Goal: Task Accomplishment & Management: Complete application form

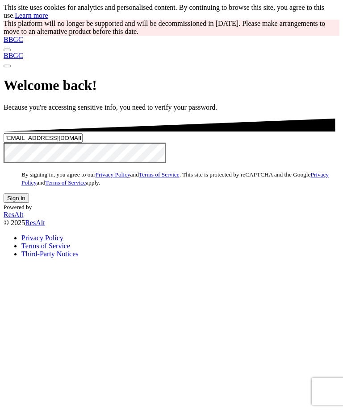
click at [29, 203] on button "Sign in" at bounding box center [16, 198] width 25 height 9
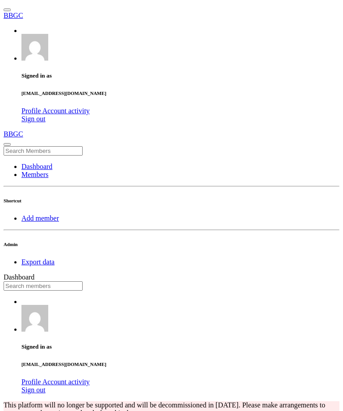
scroll to position [156, 185]
click at [83, 281] on input "text" at bounding box center [43, 285] width 79 height 9
type input "c"
type input "marshal"
click at [40, 171] on link "Members" at bounding box center [34, 175] width 27 height 8
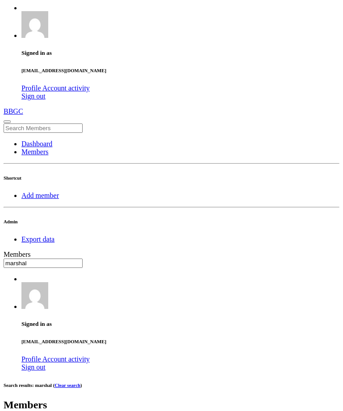
type input "marshal"
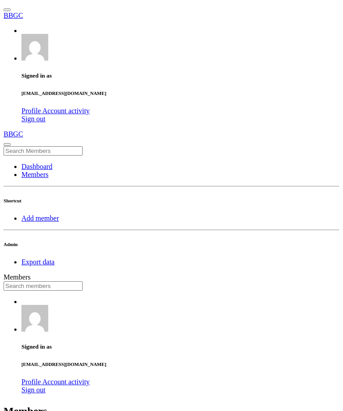
click at [83, 281] on input "text" at bounding box center [43, 285] width 79 height 9
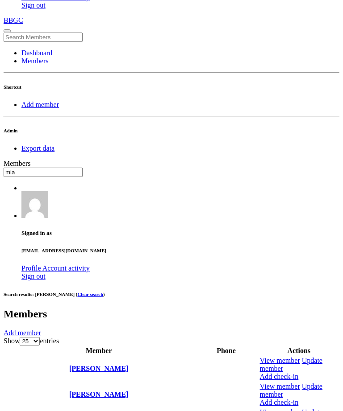
scroll to position [115, 0]
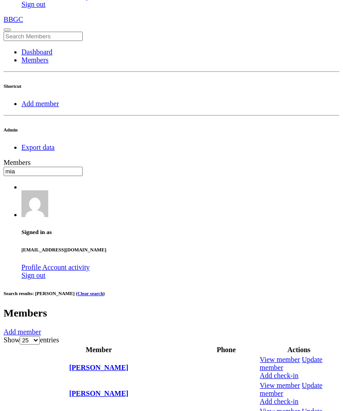
type input "mia"
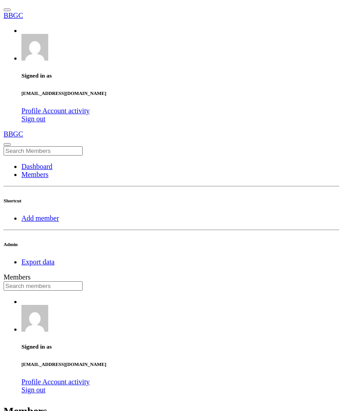
click at [83, 281] on input "text" at bounding box center [43, 285] width 79 height 9
type input "grayson"
click at [83, 281] on input "text" at bounding box center [43, 285] width 79 height 9
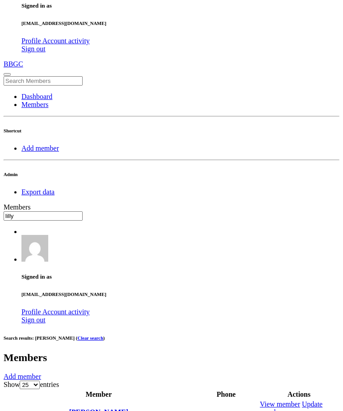
type input "lilly"
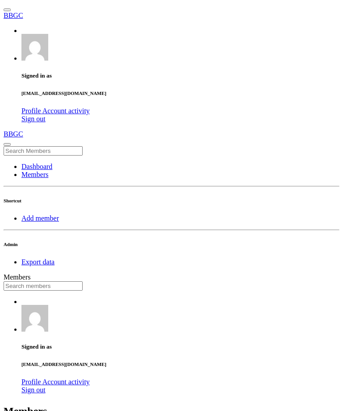
click at [83, 281] on input "text" at bounding box center [43, 285] width 79 height 9
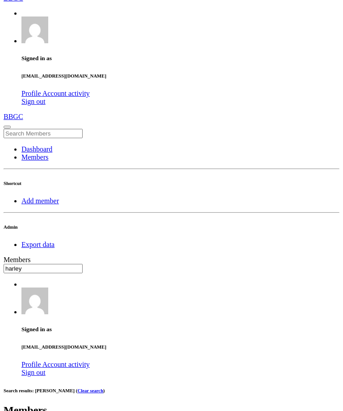
scroll to position [60, 0]
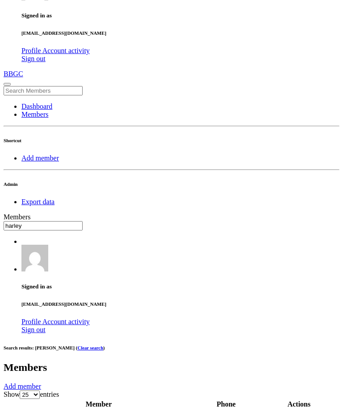
type input "harley"
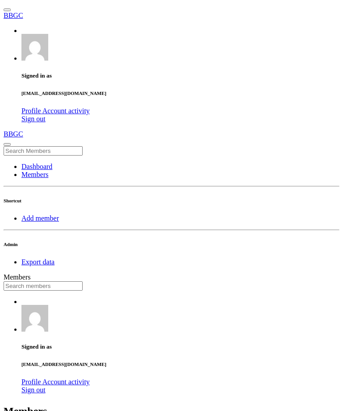
click at [83, 281] on input "text" at bounding box center [43, 285] width 79 height 9
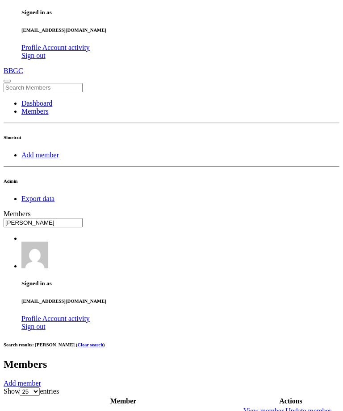
scroll to position [64, 0]
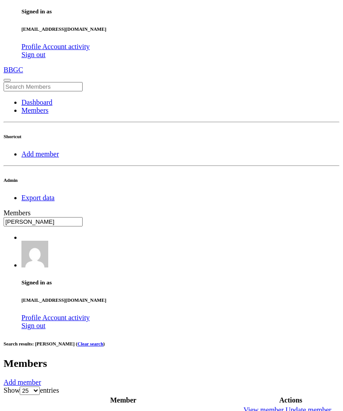
type input "eddie"
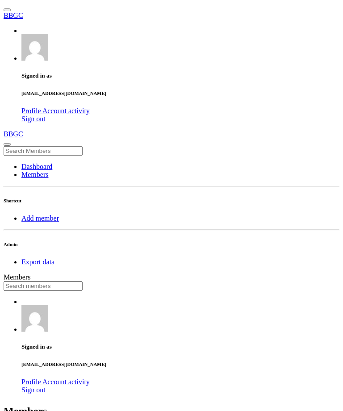
click at [83, 281] on input "text" at bounding box center [43, 285] width 79 height 9
type input "k"
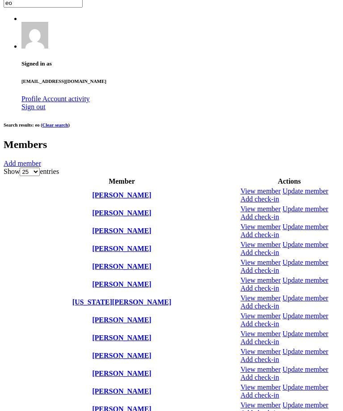
scroll to position [343, 0]
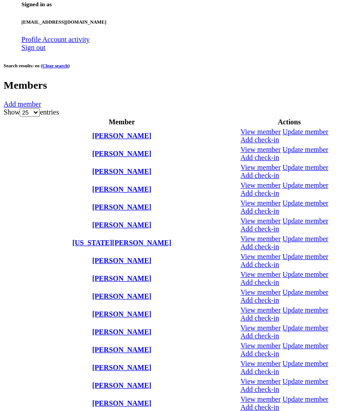
type input "eo"
click at [240, 324] on icon at bounding box center [240, 324] width 0 height 0
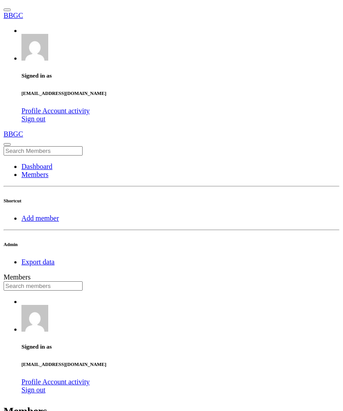
click at [83, 281] on input "text" at bounding box center [43, 285] width 79 height 9
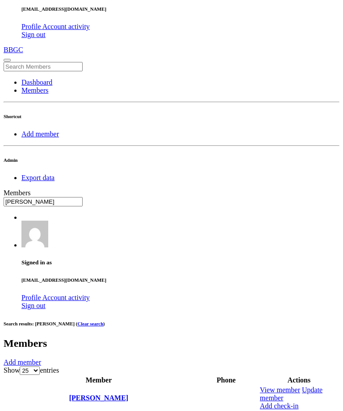
scroll to position [85, 0]
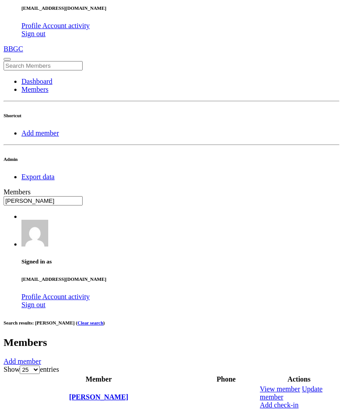
type input "connor"
click at [260, 411] on link at bounding box center [260, 411] width 0 height 0
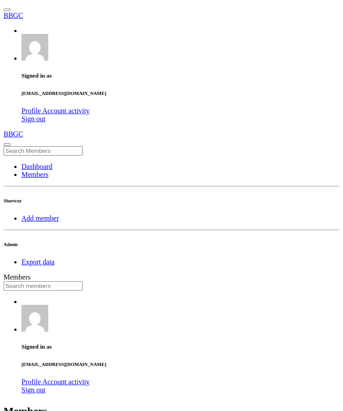
click at [83, 281] on input "text" at bounding box center [43, 285] width 79 height 9
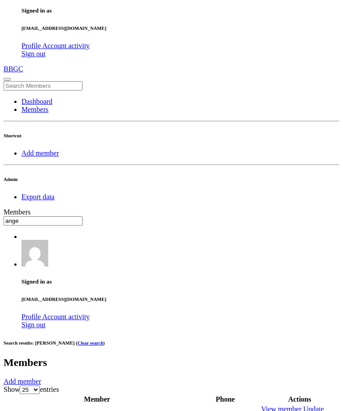
scroll to position [74, 0]
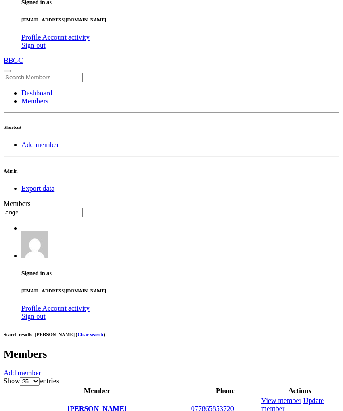
type input "ange"
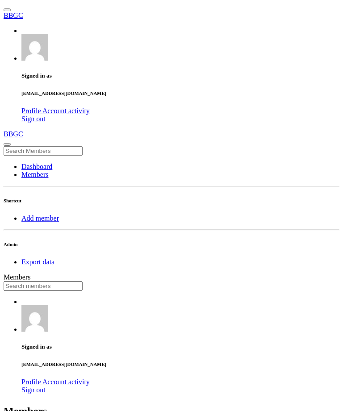
click at [83, 281] on input "text" at bounding box center [43, 285] width 79 height 9
type input "anto"
click at [83, 281] on input "text" at bounding box center [43, 285] width 79 height 9
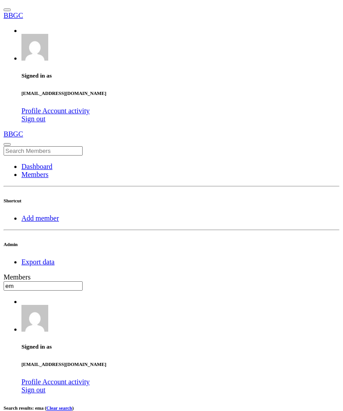
type input "e"
type input "m"
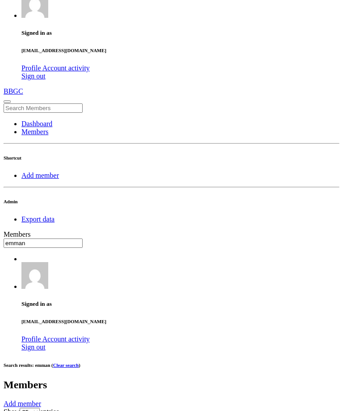
scroll to position [77, 0]
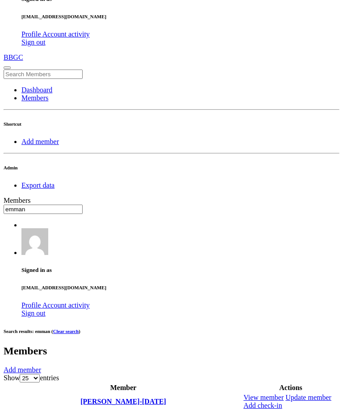
type input "emman"
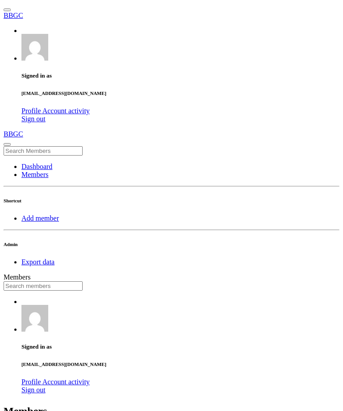
click at [83, 281] on input "text" at bounding box center [43, 285] width 79 height 9
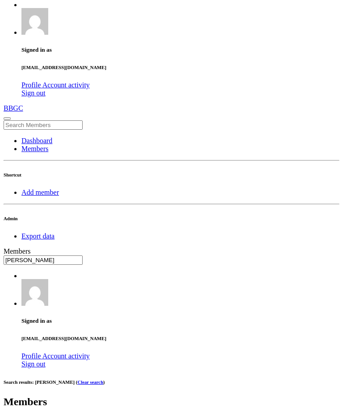
type input "andrea"
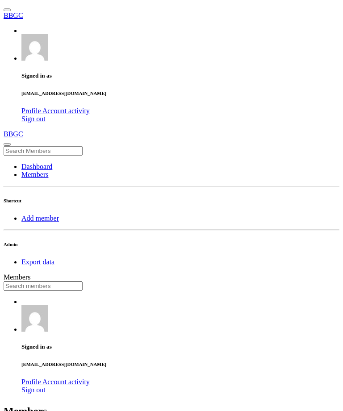
click at [83, 281] on input "text" at bounding box center [43, 285] width 79 height 9
type input "n"
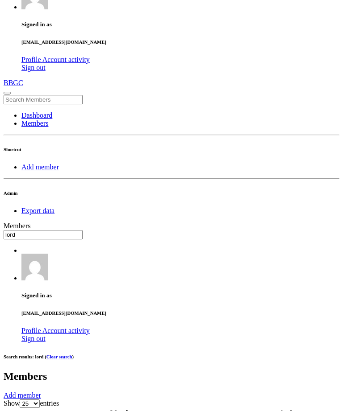
type input "lord"
click at [243, 411] on link at bounding box center [243, 419] width 0 height 0
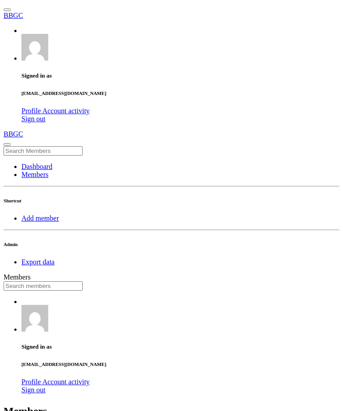
click at [83, 281] on input "text" at bounding box center [43, 285] width 79 height 9
type input "l"
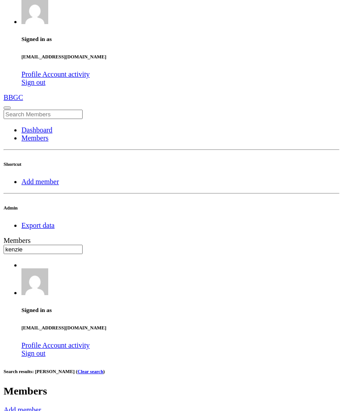
type input "kenzie"
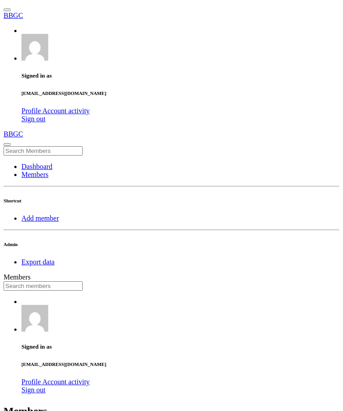
click at [83, 281] on input "text" at bounding box center [43, 285] width 79 height 9
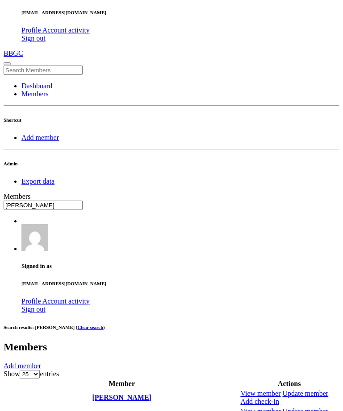
scroll to position [85, 0]
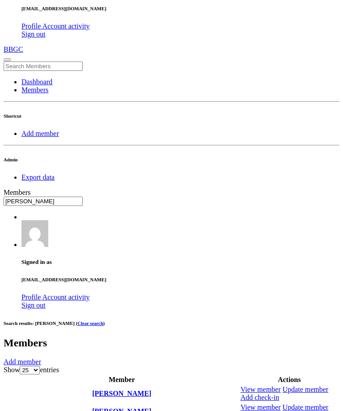
type input "charlie"
click at [240, 386] on link at bounding box center [240, 386] width 0 height 0
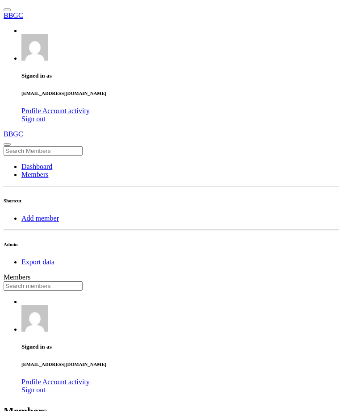
click at [83, 281] on input "text" at bounding box center [43, 285] width 79 height 9
type input "sims"
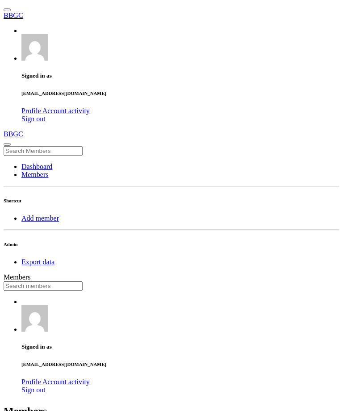
click at [83, 281] on input "text" at bounding box center [43, 285] width 79 height 9
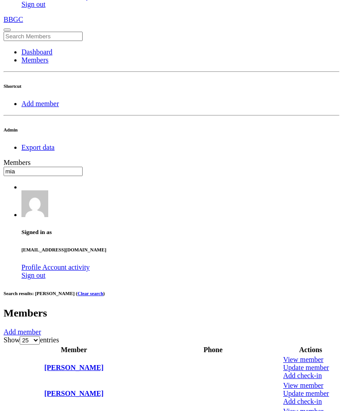
scroll to position [116, 0]
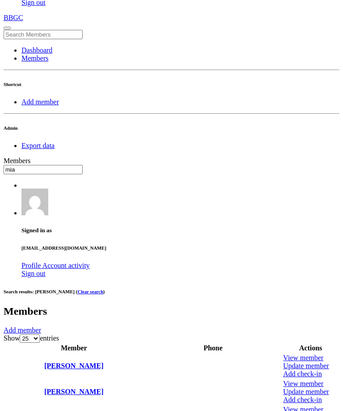
type input "mia"
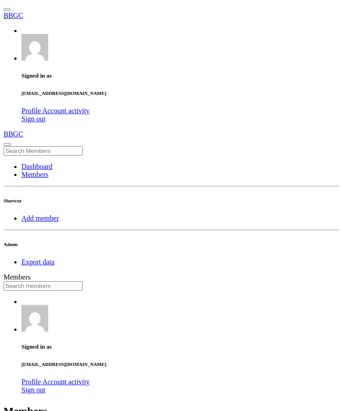
click at [83, 281] on input "text" at bounding box center [43, 285] width 79 height 9
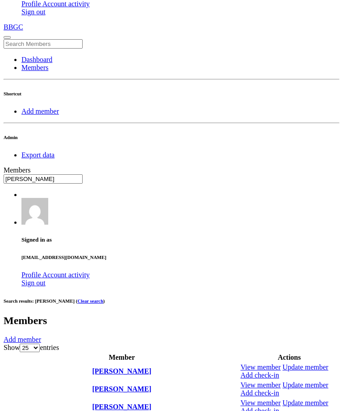
scroll to position [126, 0]
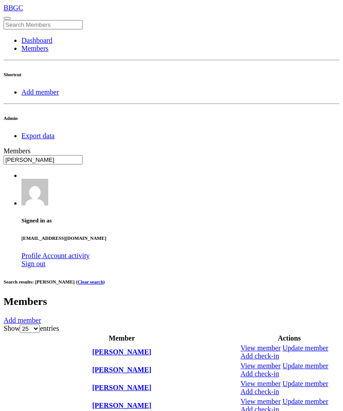
type input "jake"
click at [240, 411] on icon at bounding box center [240, 416] width 0 height 0
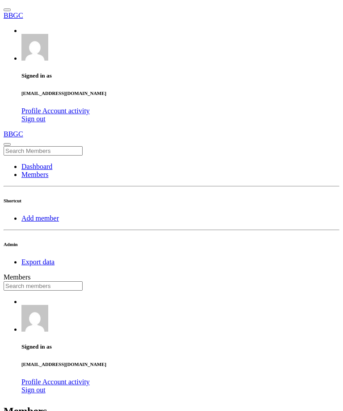
click at [83, 281] on input "text" at bounding box center [43, 285] width 79 height 9
type input "kait"
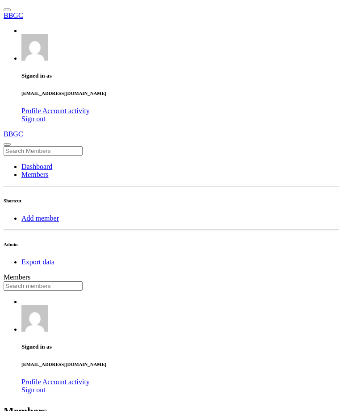
click at [83, 281] on input "text" at bounding box center [43, 285] width 79 height 9
click at [44, 215] on link "Add member" at bounding box center [39, 219] width 37 height 8
type input "Ebony"
click at [41, 163] on link "Dashboard" at bounding box center [36, 167] width 31 height 8
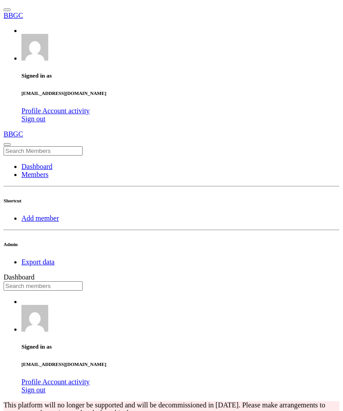
scroll to position [156, 185]
click at [38, 171] on link "Members" at bounding box center [34, 175] width 27 height 8
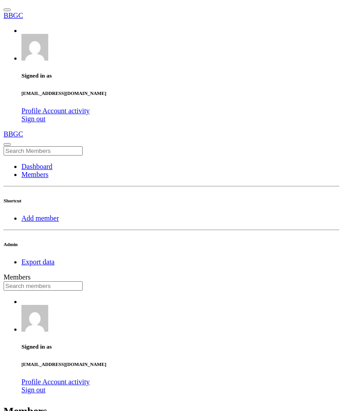
click at [83, 281] on input "text" at bounding box center [43, 285] width 79 height 9
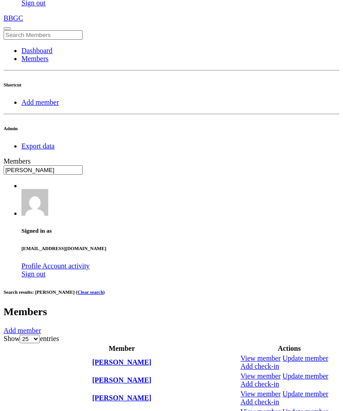
scroll to position [105, 0]
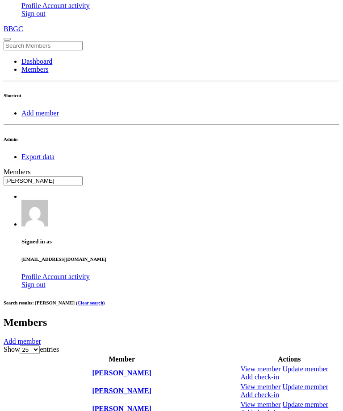
type input "charlie"
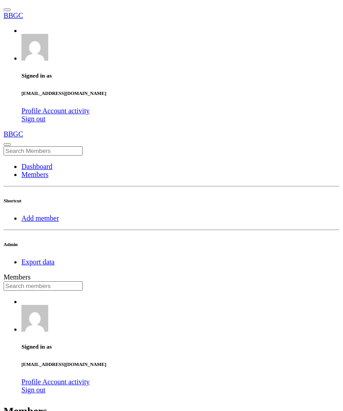
click at [83, 281] on input "text" at bounding box center [43, 285] width 79 height 9
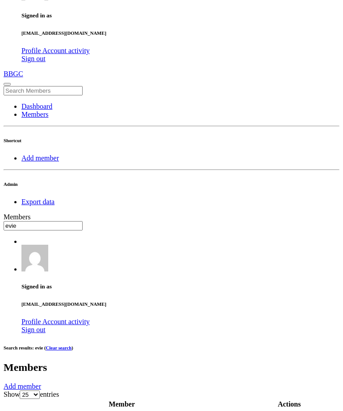
scroll to position [74, 0]
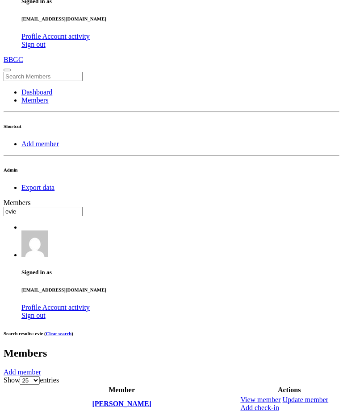
type input "evie"
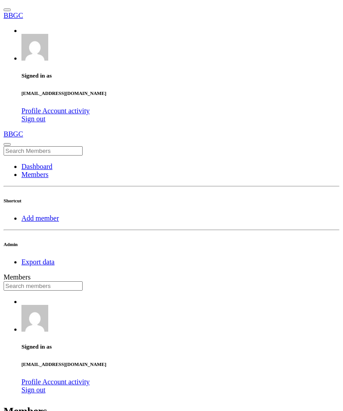
click at [83, 281] on input "text" at bounding box center [43, 285] width 79 height 9
type input "jaiden"
click at [83, 281] on input "text" at bounding box center [43, 285] width 79 height 9
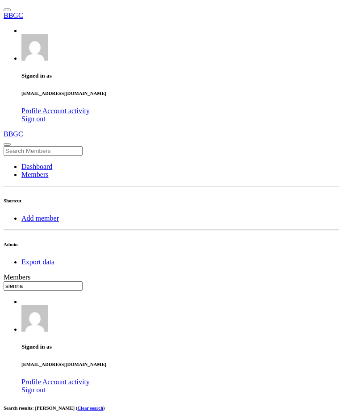
type input "sienna"
click at [83, 281] on input "text" at bounding box center [43, 285] width 79 height 9
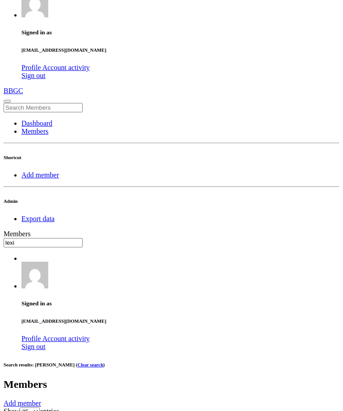
type input "lexi"
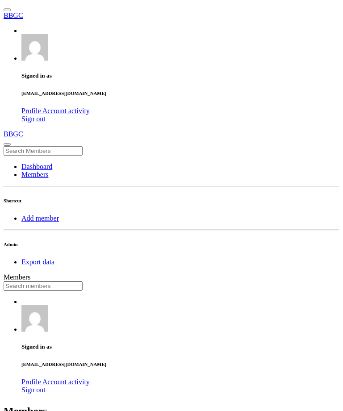
click at [45, 215] on link "Add member" at bounding box center [39, 219] width 37 height 8
click at [83, 281] on input "text" at bounding box center [43, 285] width 79 height 9
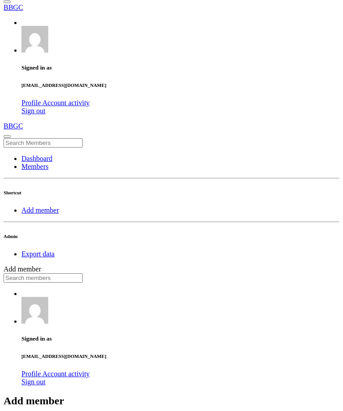
scroll to position [42, 0]
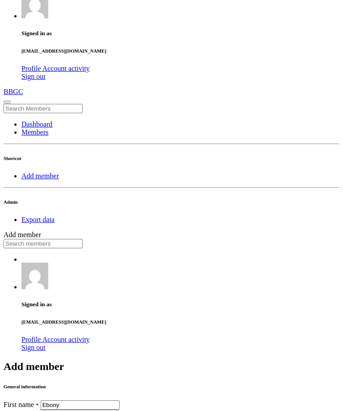
type input "Ebony"
click at [119, 410] on input "text" at bounding box center [79, 414] width 79 height 9
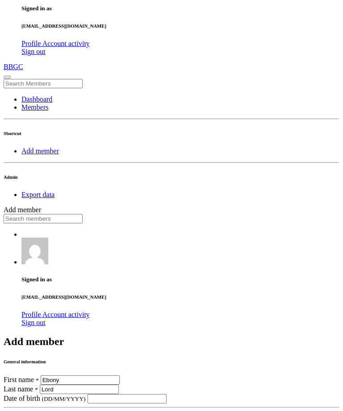
scroll to position [128, 0]
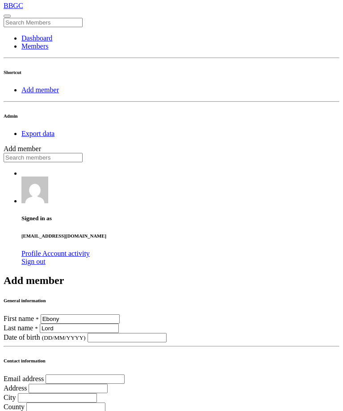
type input "Lord"
click at [166, 333] on input "text" at bounding box center [126, 337] width 79 height 9
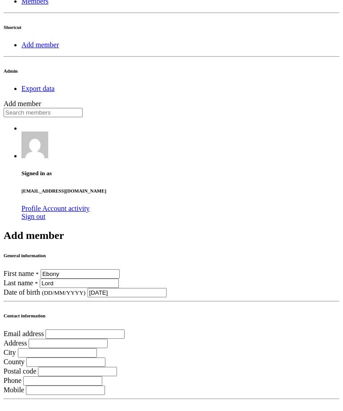
scroll to position [233, 0]
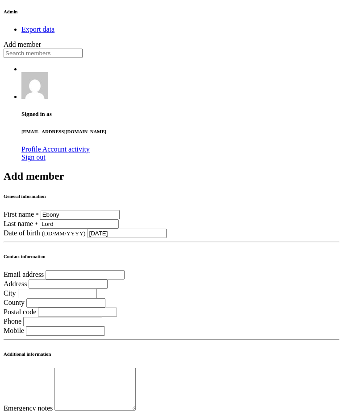
type input "16/04/2014"
click at [124, 270] on input "email" at bounding box center [84, 274] width 79 height 9
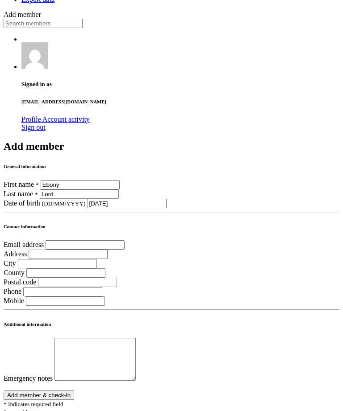
scroll to position [277, 0]
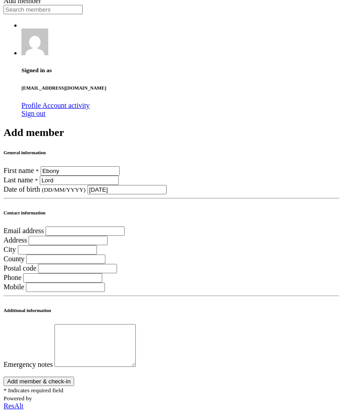
click at [108, 236] on input "search" at bounding box center [68, 240] width 79 height 9
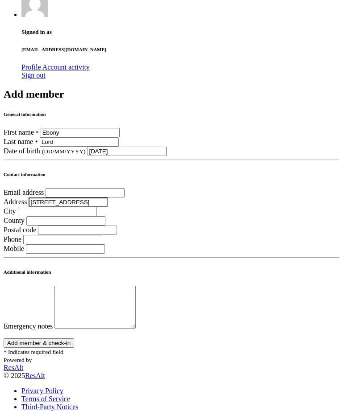
scroll to position [310, 0]
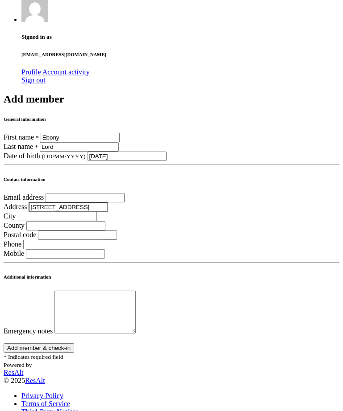
type input "8 colbram street"
click at [97, 212] on input "text" at bounding box center [57, 216] width 79 height 9
type input "B"
type input "Lancashire"
click at [105, 221] on input "text" at bounding box center [65, 225] width 79 height 9
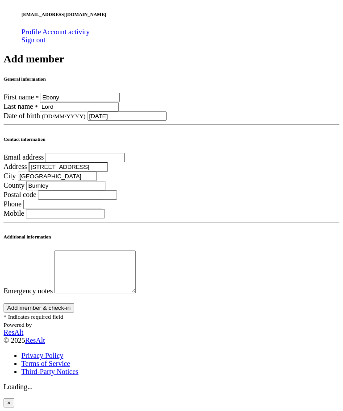
scroll to position [397, 0]
type input "Burnley"
click at [117, 190] on input "text" at bounding box center [77, 194] width 79 height 9
click at [102, 200] on input "text" at bounding box center [62, 204] width 79 height 9
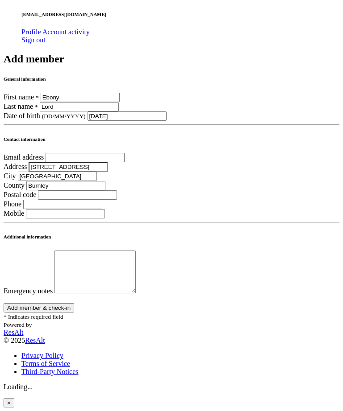
click at [74, 303] on button "Add member & check-in" at bounding box center [39, 307] width 70 height 9
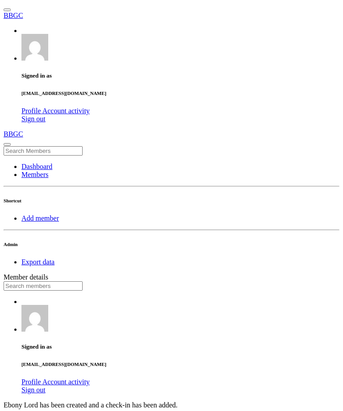
click at [83, 281] on input "text" at bounding box center [43, 285] width 79 height 9
click at [30, 163] on link "Dashboard" at bounding box center [36, 167] width 31 height 8
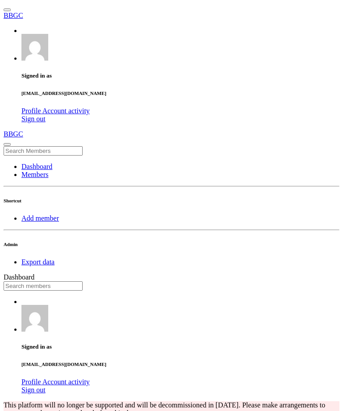
click at [83, 281] on input "text" at bounding box center [43, 285] width 79 height 9
type input "ebony"
click at [45, 171] on link "Members" at bounding box center [34, 175] width 27 height 8
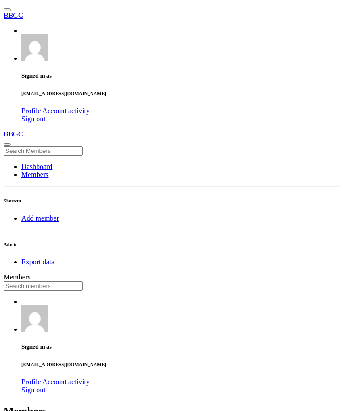
click at [83, 281] on input "text" at bounding box center [43, 285] width 79 height 9
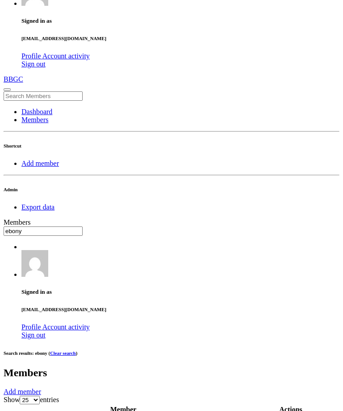
scroll to position [71, 0]
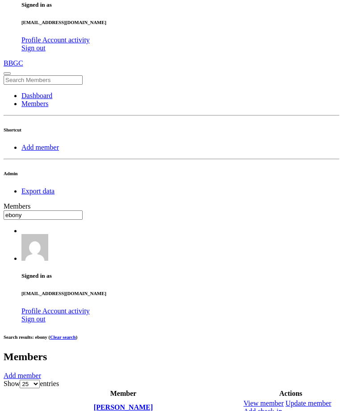
type input "ebony"
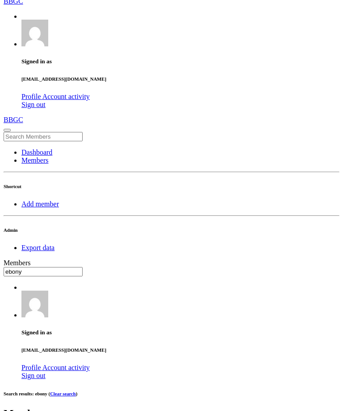
click at [40, 149] on link "Dashboard" at bounding box center [36, 153] width 31 height 8
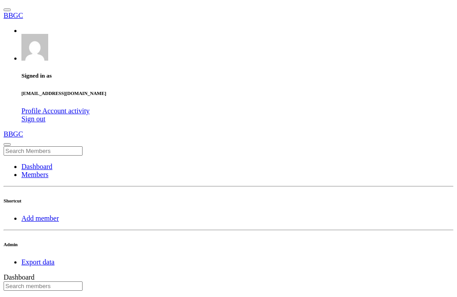
scroll to position [156, 299]
click at [83, 281] on input "text" at bounding box center [43, 285] width 79 height 9
type input "l"
type input "astly"
